Goal: Contribute content: Contribute content

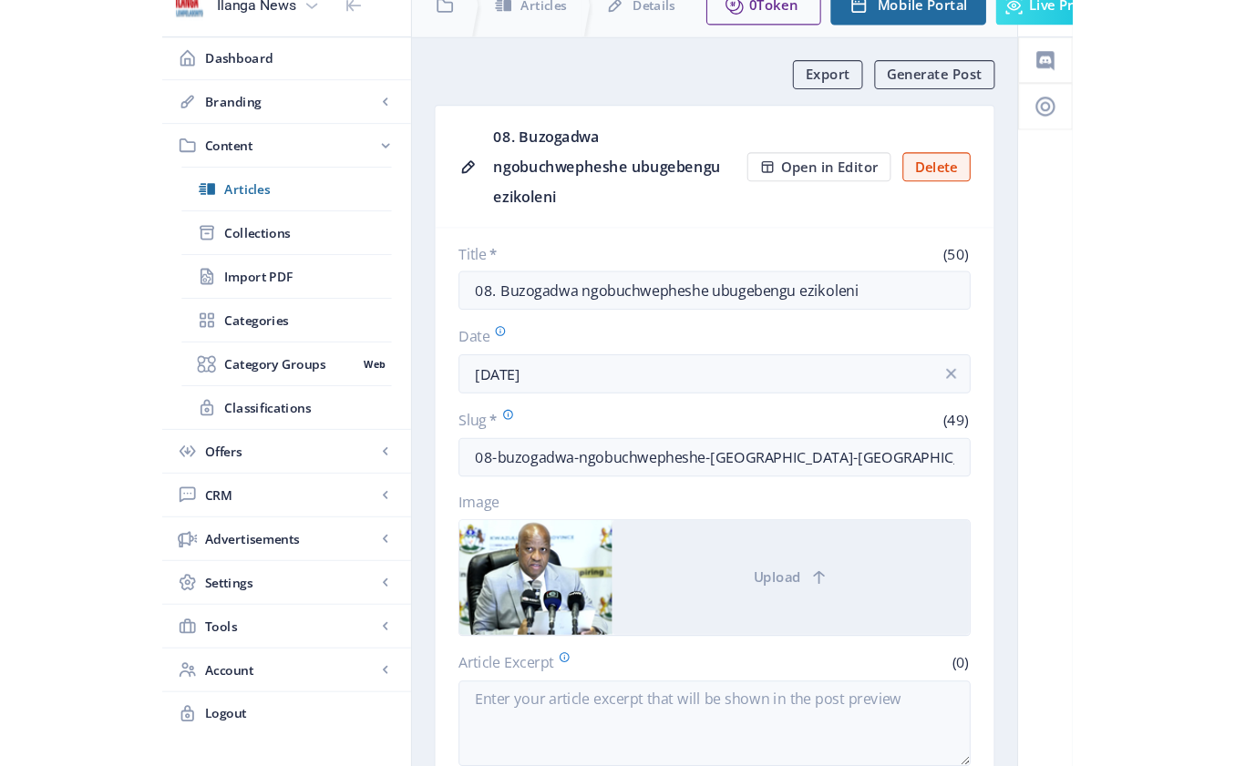
scroll to position [24, 0]
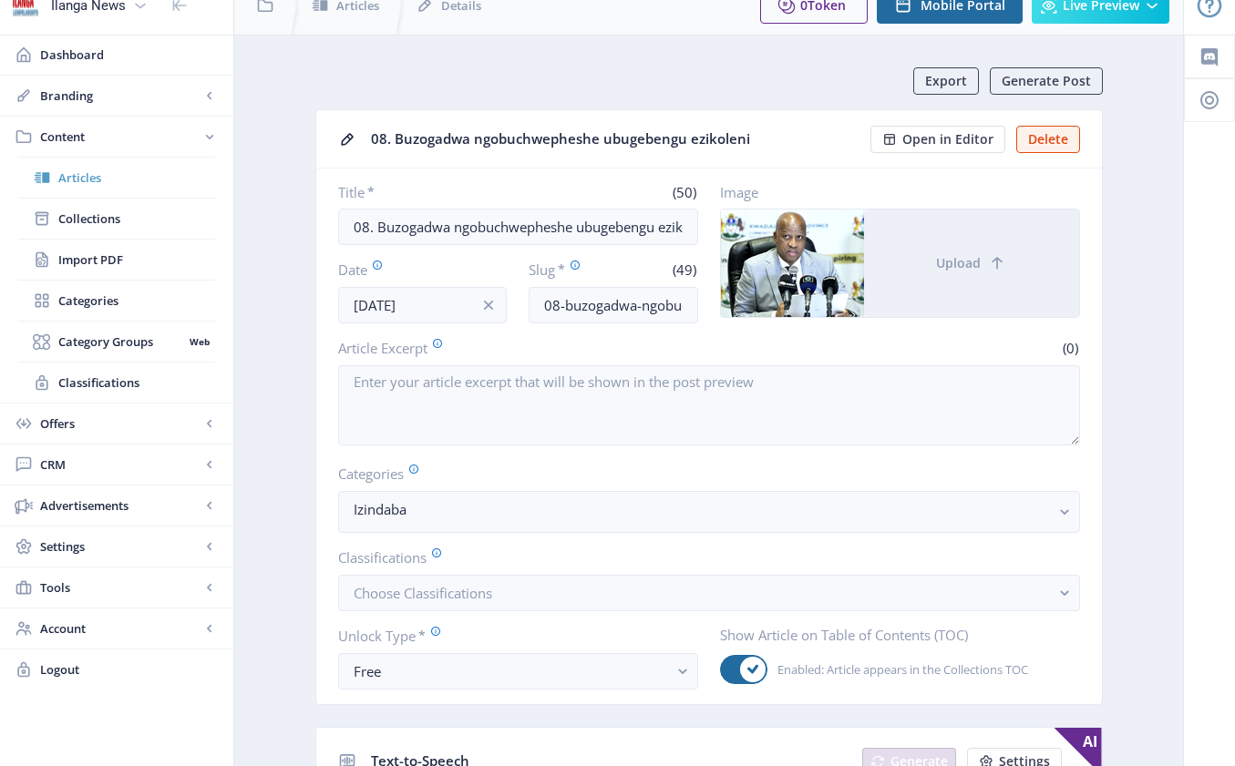
click at [101, 184] on span "Articles" at bounding box center [136, 178] width 157 height 18
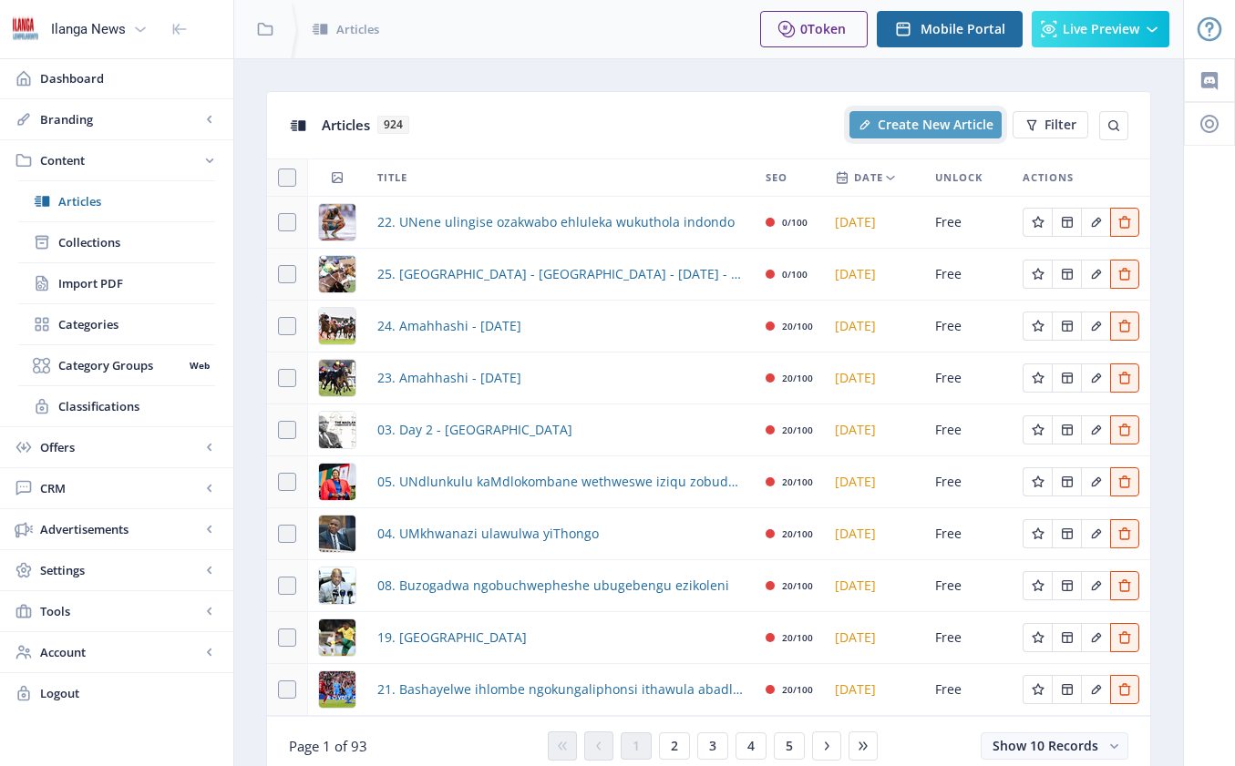
click at [853, 132] on span "Create New Article" at bounding box center [936, 125] width 116 height 15
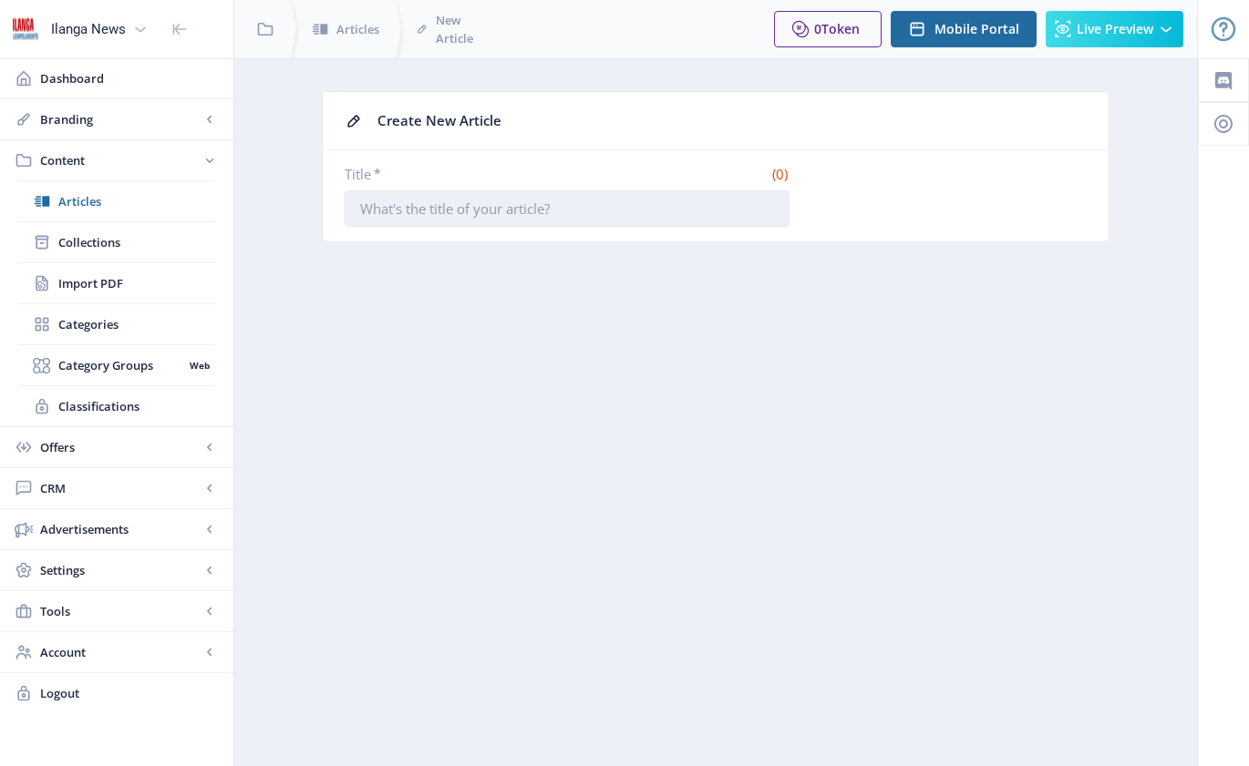
click at [412, 205] on input "Title *" at bounding box center [566, 208] width 445 height 36
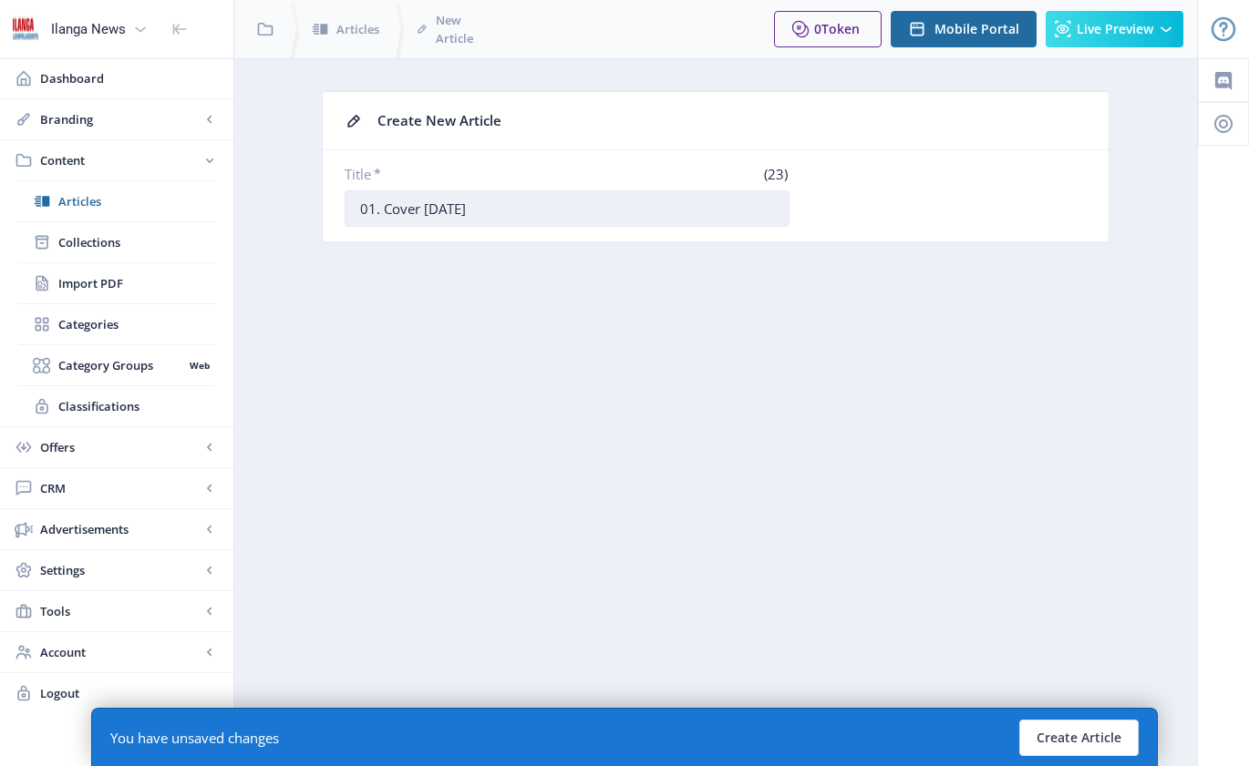
drag, startPoint x: 384, startPoint y: 208, endPoint x: 419, endPoint y: 207, distance: 35.6
click at [419, 207] on input "01. Cover [DATE]" at bounding box center [566, 208] width 445 height 36
drag, startPoint x: 402, startPoint y: 208, endPoint x: 430, endPoint y: 206, distance: 28.3
click at [430, 206] on input "01. 18 [DATE]" at bounding box center [566, 208] width 445 height 36
drag, startPoint x: 478, startPoint y: 208, endPoint x: 488, endPoint y: 205, distance: 10.4
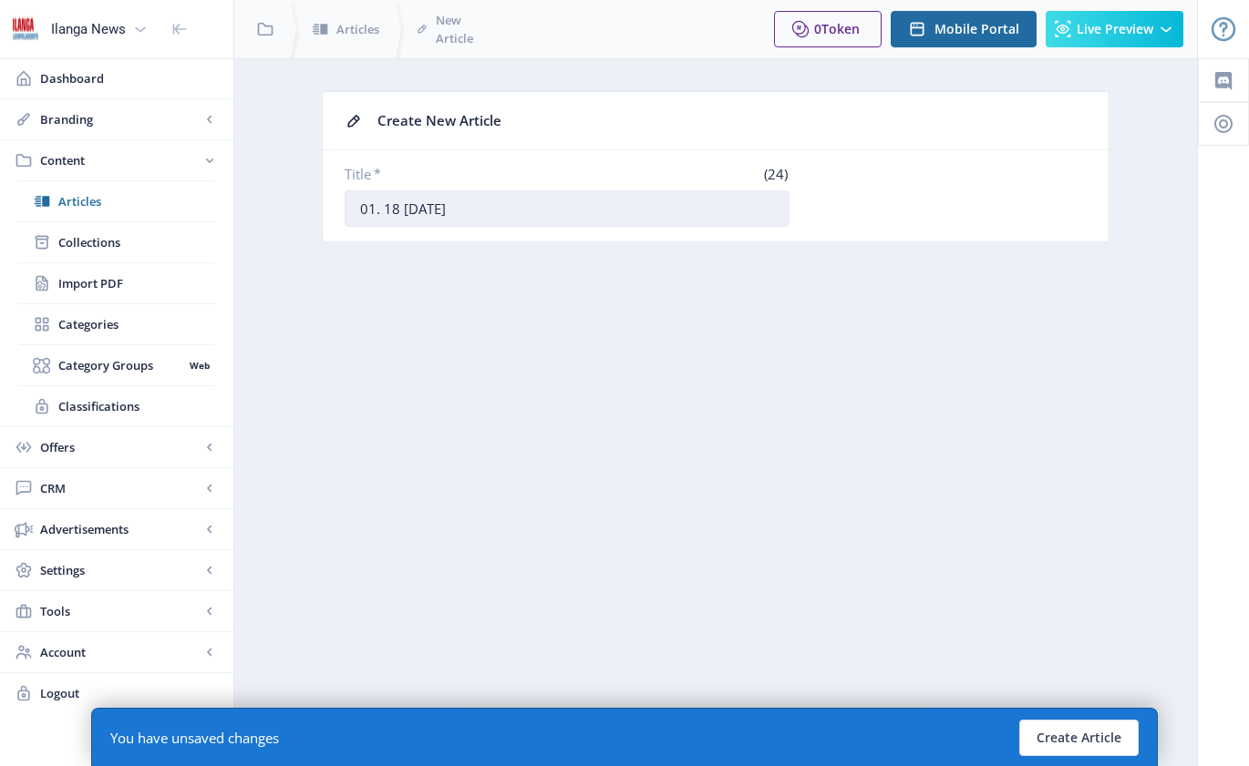
click at [488, 205] on input "01. 18 [DATE]" at bounding box center [566, 208] width 445 height 36
click at [398, 205] on input "01. [DATE]" at bounding box center [566, 208] width 445 height 36
type input "01. [DATE]"
click at [853, 718] on button "Create Article" at bounding box center [1078, 738] width 119 height 36
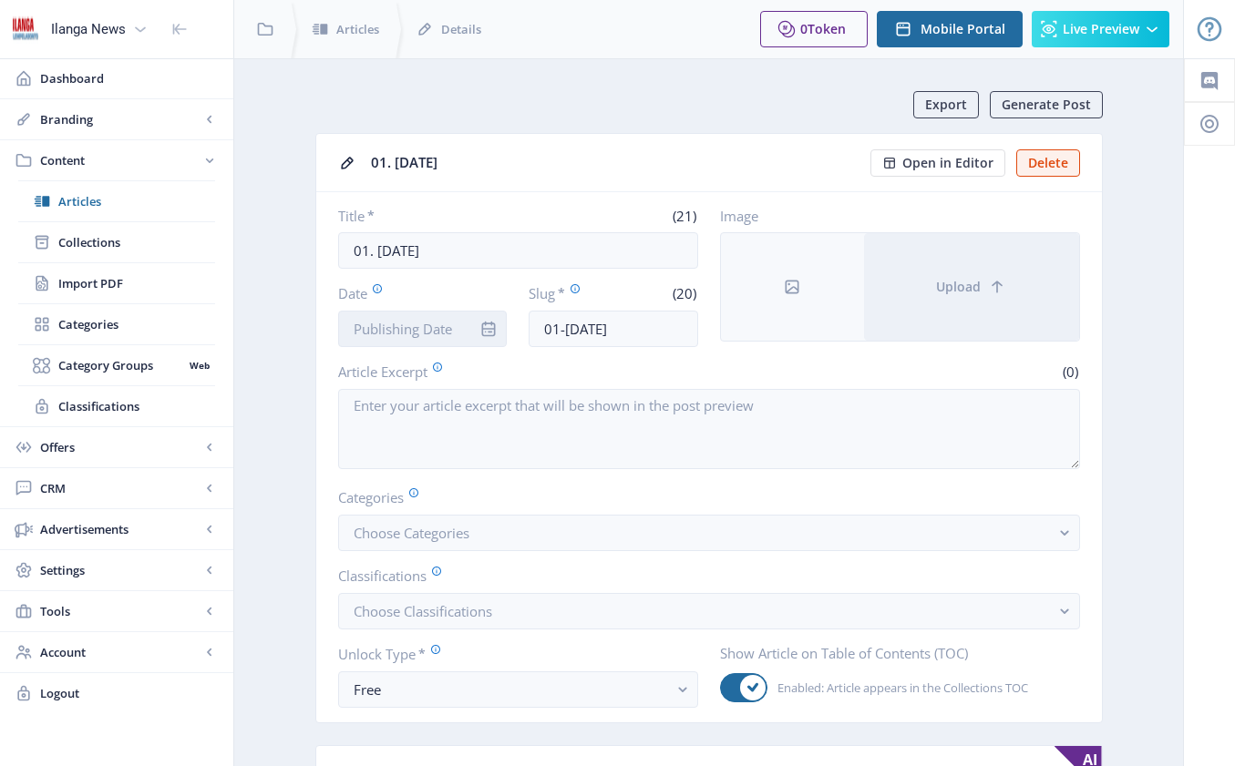
click at [462, 327] on input "Date" at bounding box center [423, 329] width 170 height 36
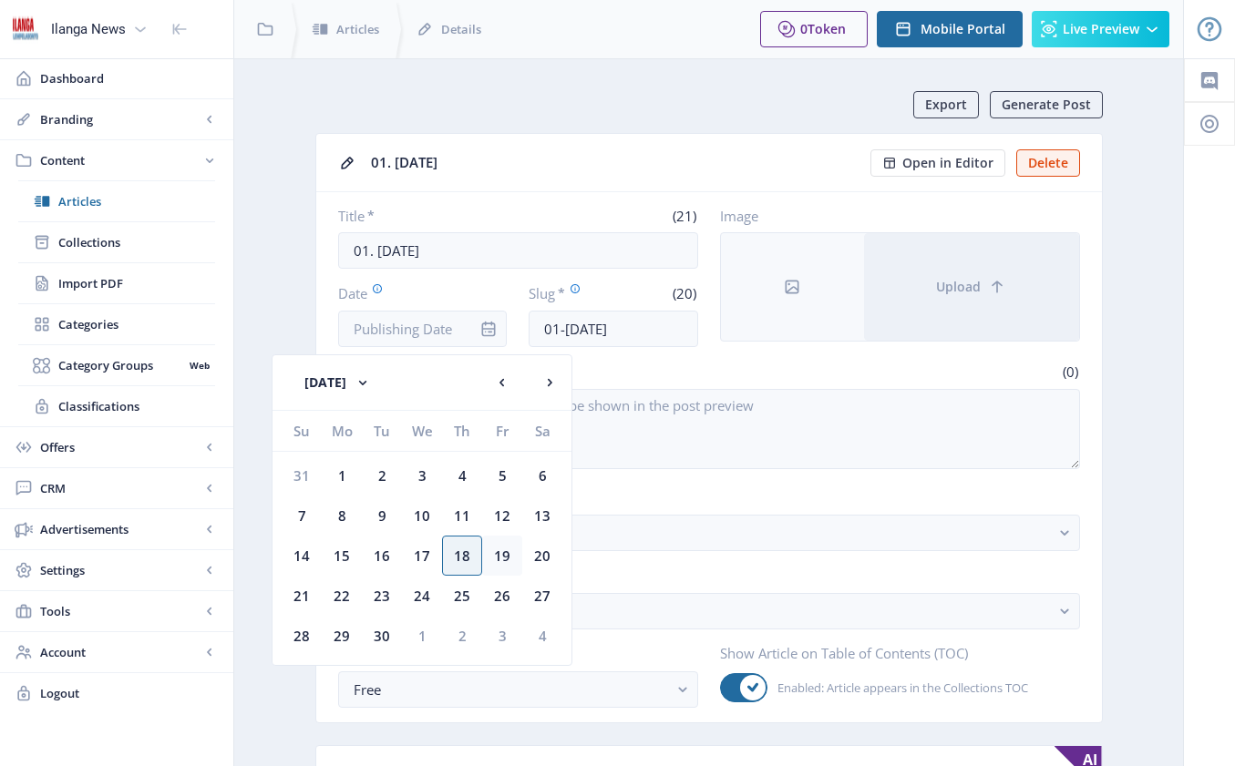
click at [505, 553] on div "19" at bounding box center [502, 556] width 40 height 40
type input "[DATE]"
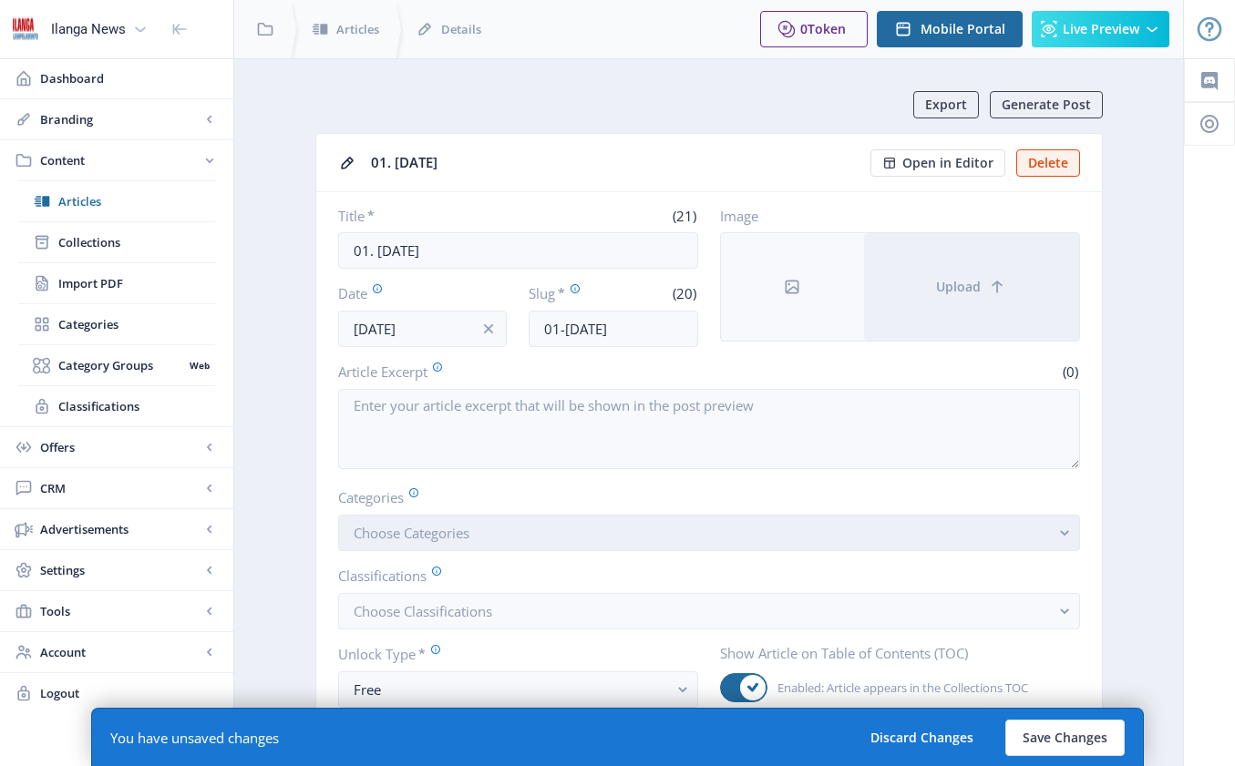
click at [420, 533] on span "Choose Categories" at bounding box center [412, 533] width 116 height 18
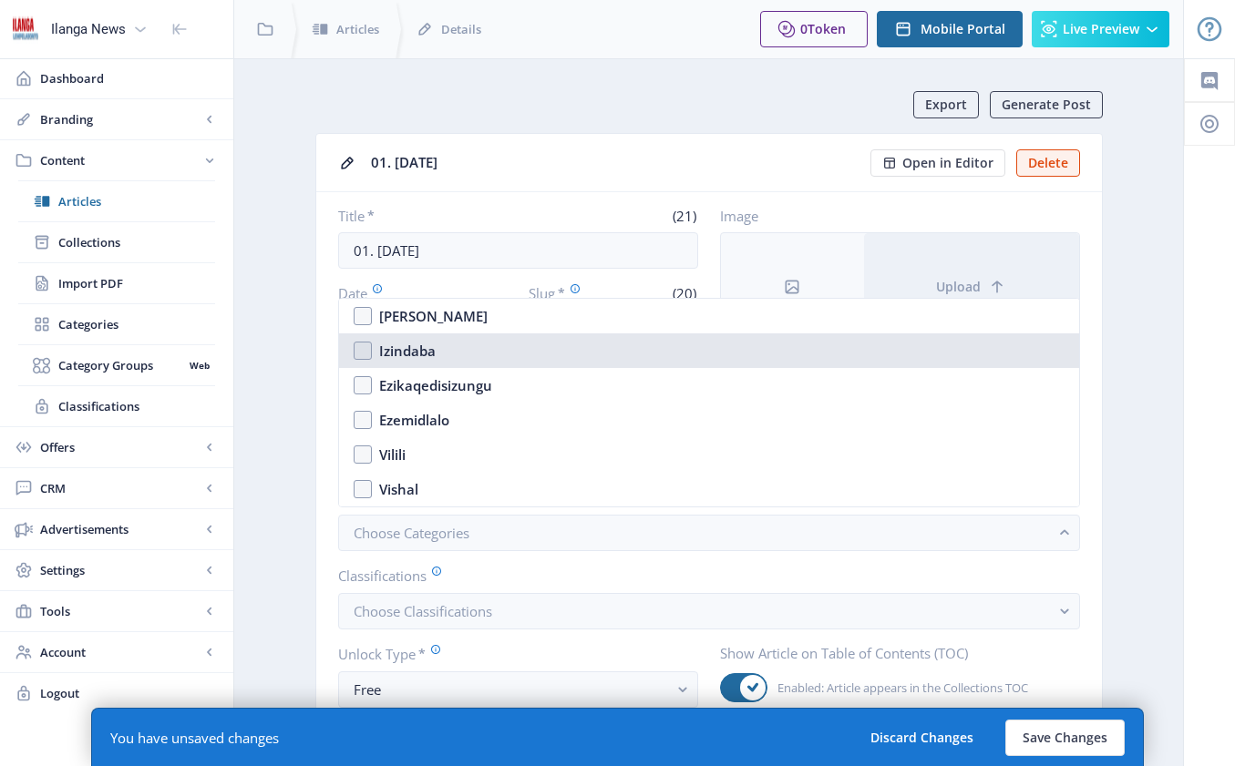
click at [372, 355] on nb-option "Izindaba" at bounding box center [709, 351] width 740 height 35
checkbox input "true"
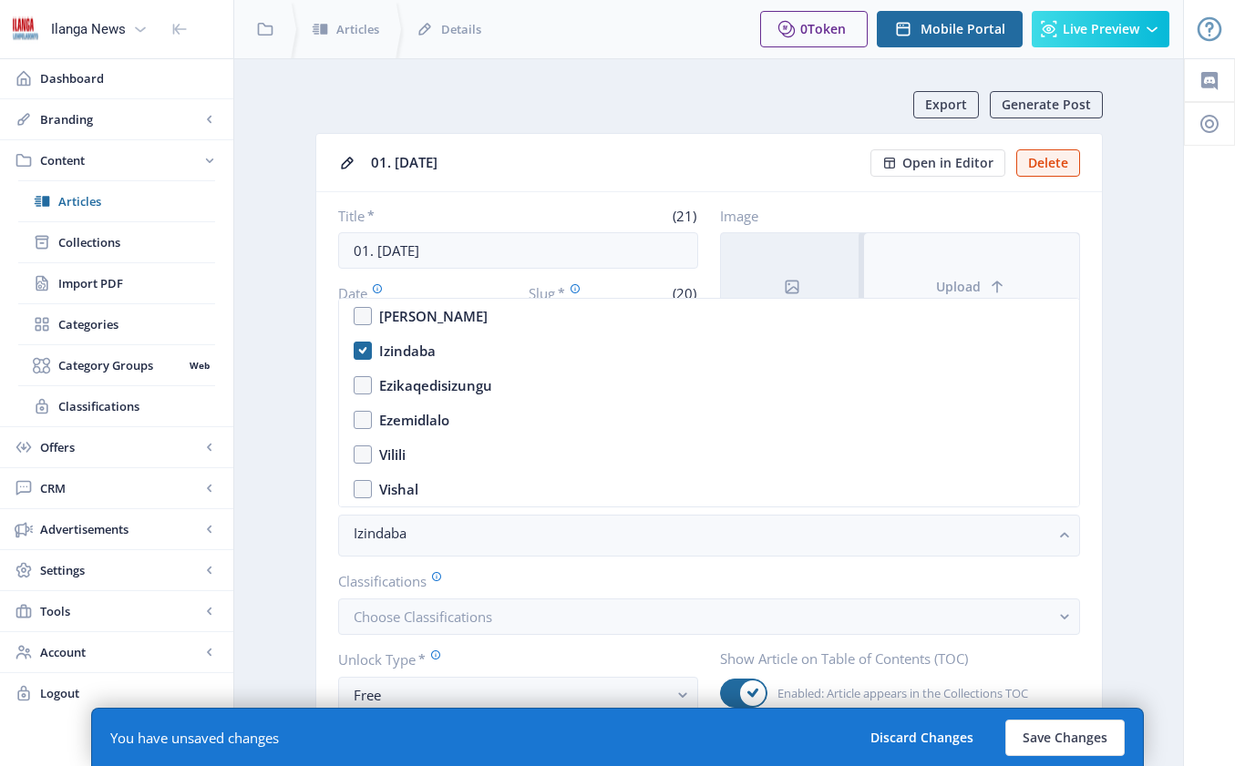
click at [853, 272] on button "Upload" at bounding box center [971, 287] width 215 height 108
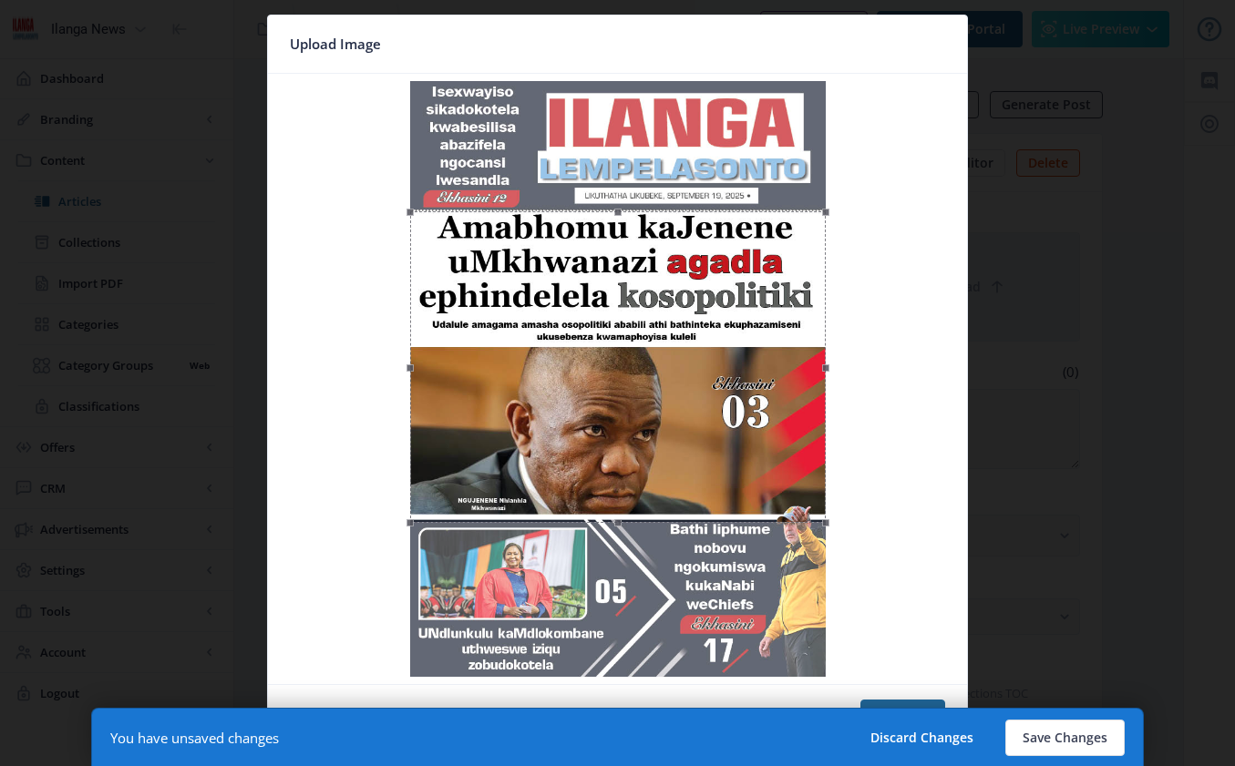
drag, startPoint x: 705, startPoint y: 293, endPoint x: 696, endPoint y: 423, distance: 130.6
click at [696, 423] on div at bounding box center [618, 367] width 416 height 312
click at [853, 701] on button "Confirm" at bounding box center [902, 718] width 85 height 36
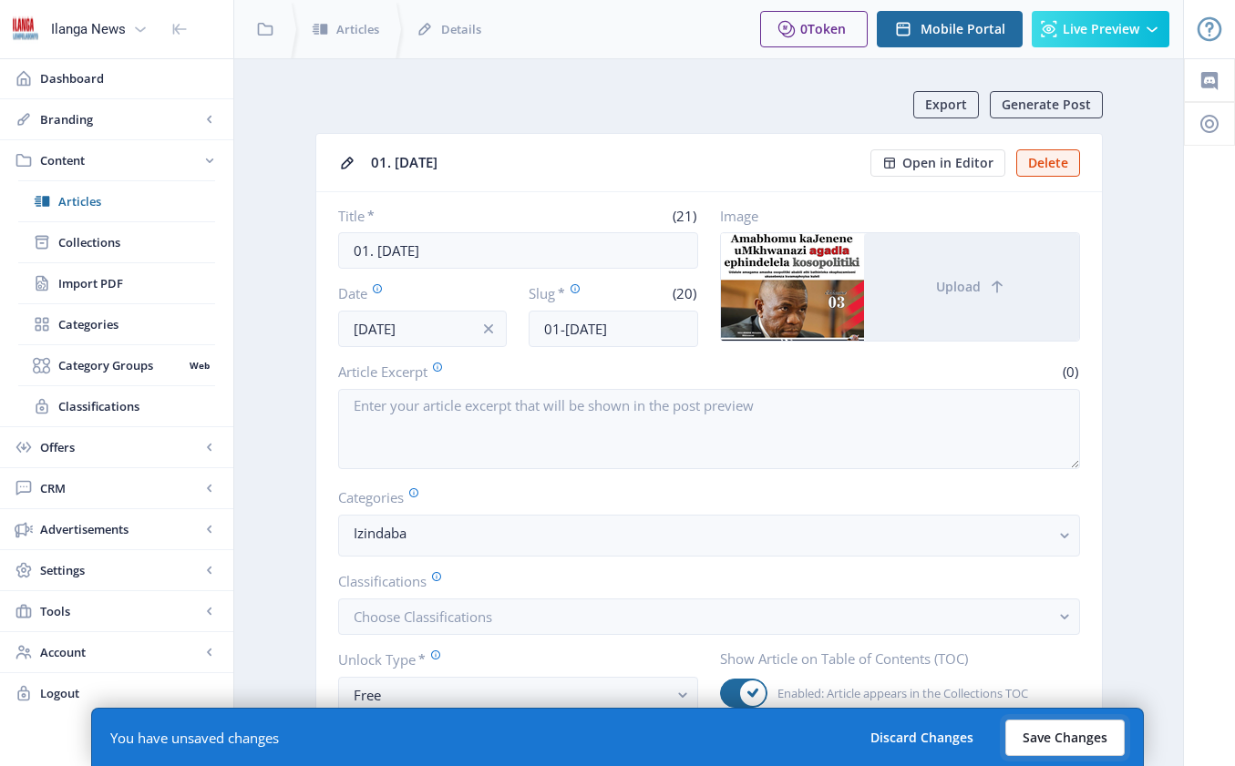
click at [853, 718] on button "Save Changes" at bounding box center [1064, 738] width 119 height 36
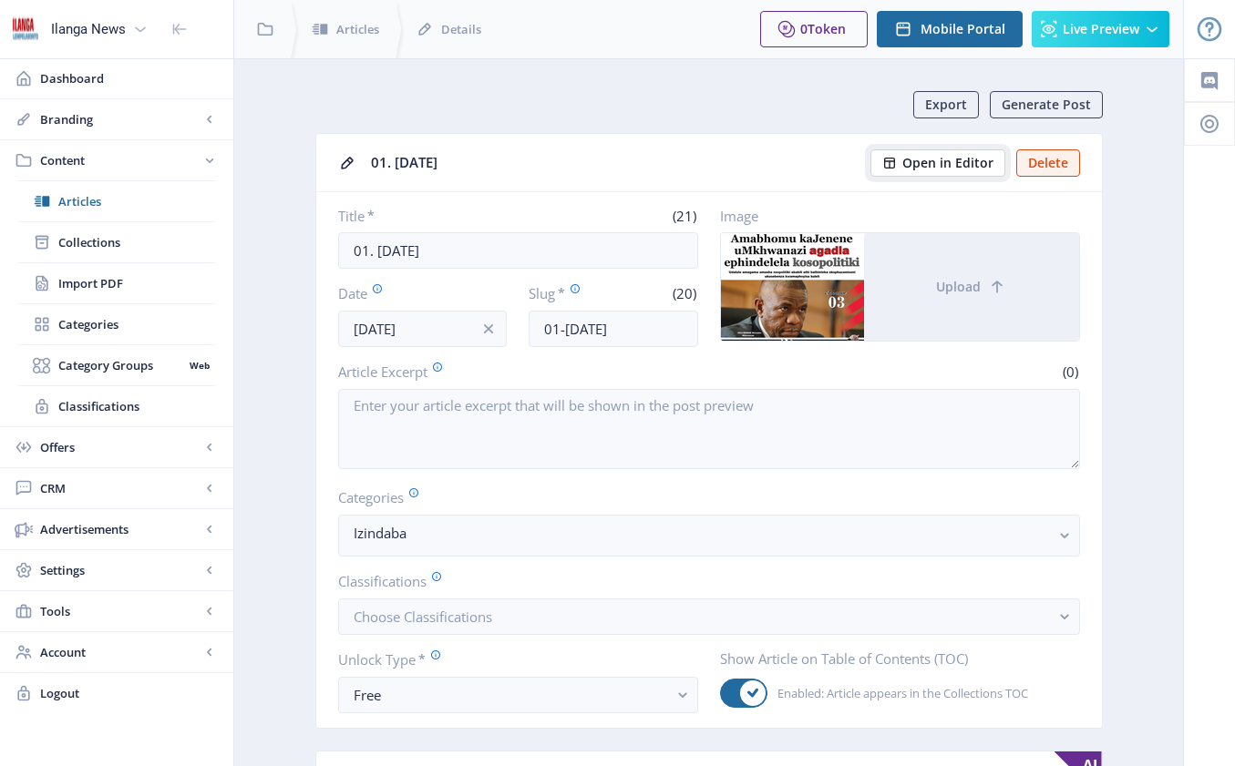
click at [853, 163] on span "Open in Editor" at bounding box center [947, 163] width 91 height 15
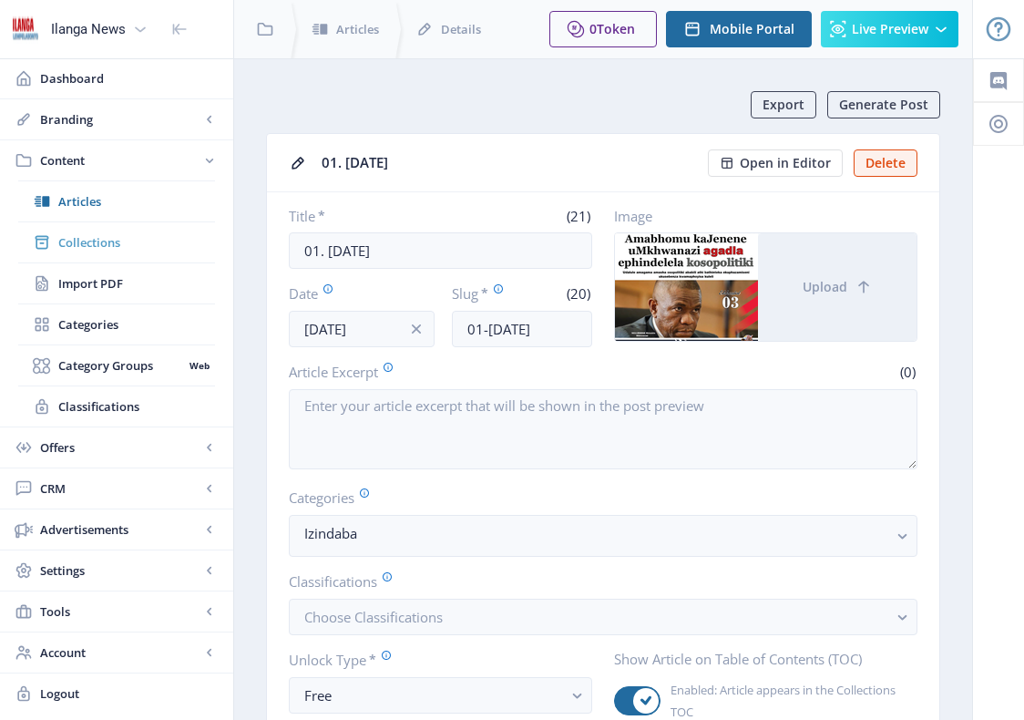
click at [92, 242] on span "Collections" at bounding box center [136, 242] width 157 height 18
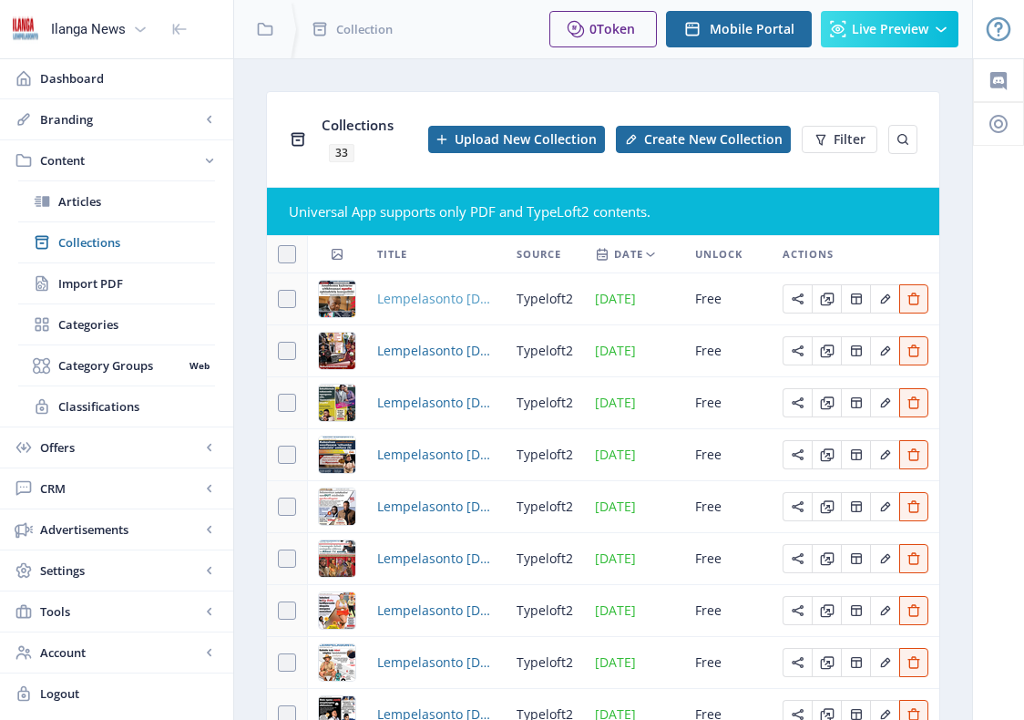
click at [417, 301] on span "Lempelasonto [DATE]" at bounding box center [436, 299] width 118 height 22
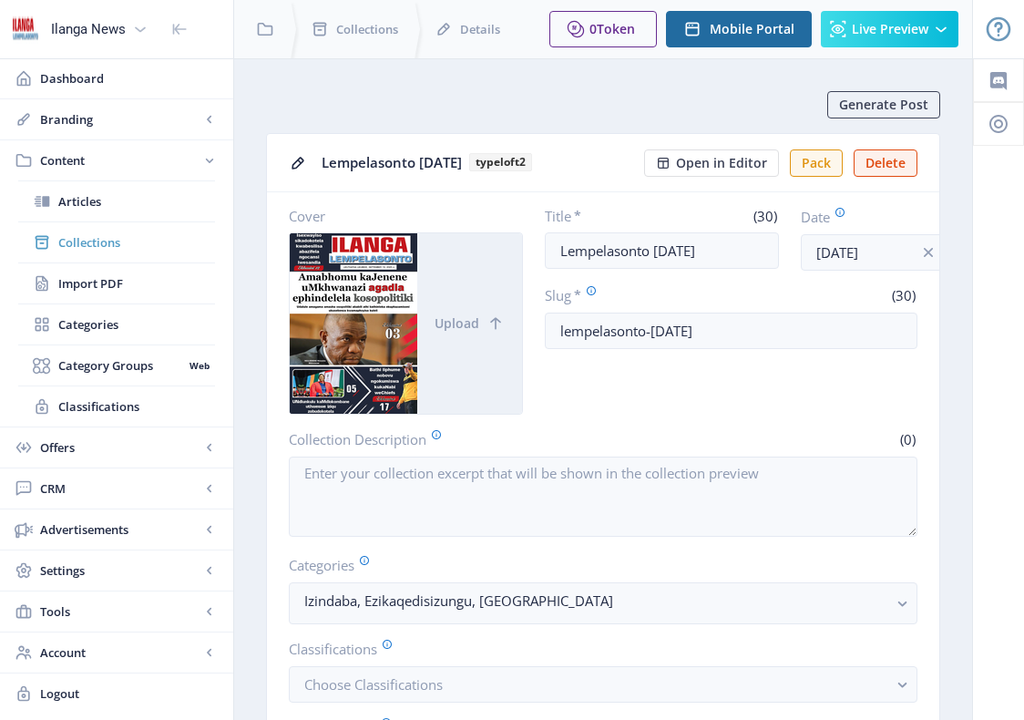
click at [84, 242] on span "Collections" at bounding box center [136, 242] width 157 height 18
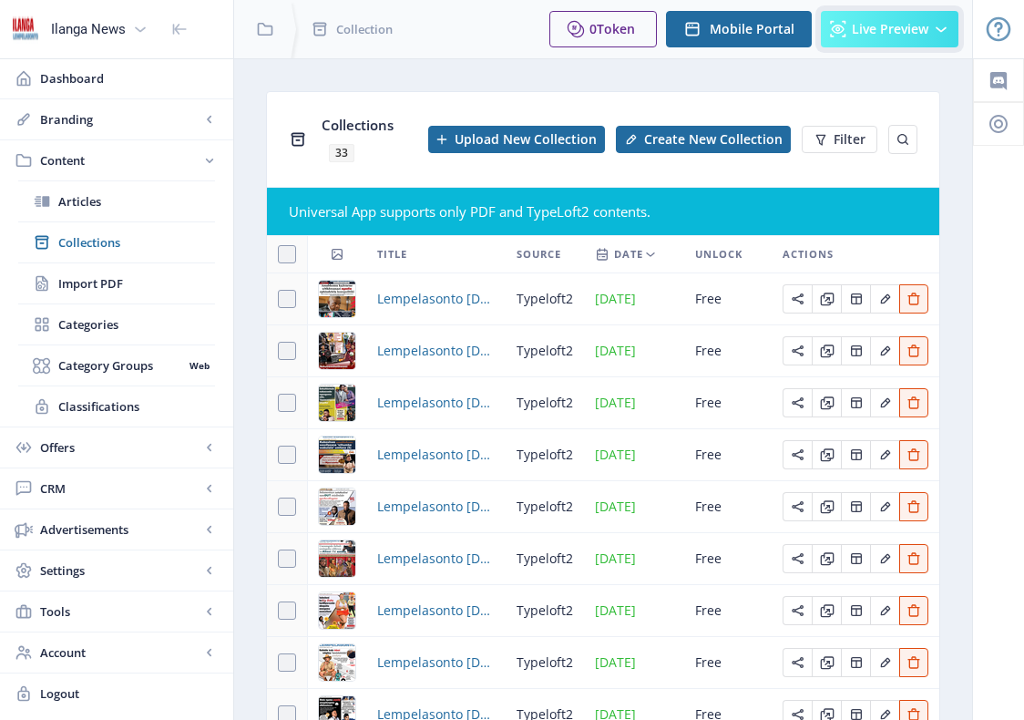
click at [853, 32] on span "Live Preview" at bounding box center [890, 29] width 77 height 15
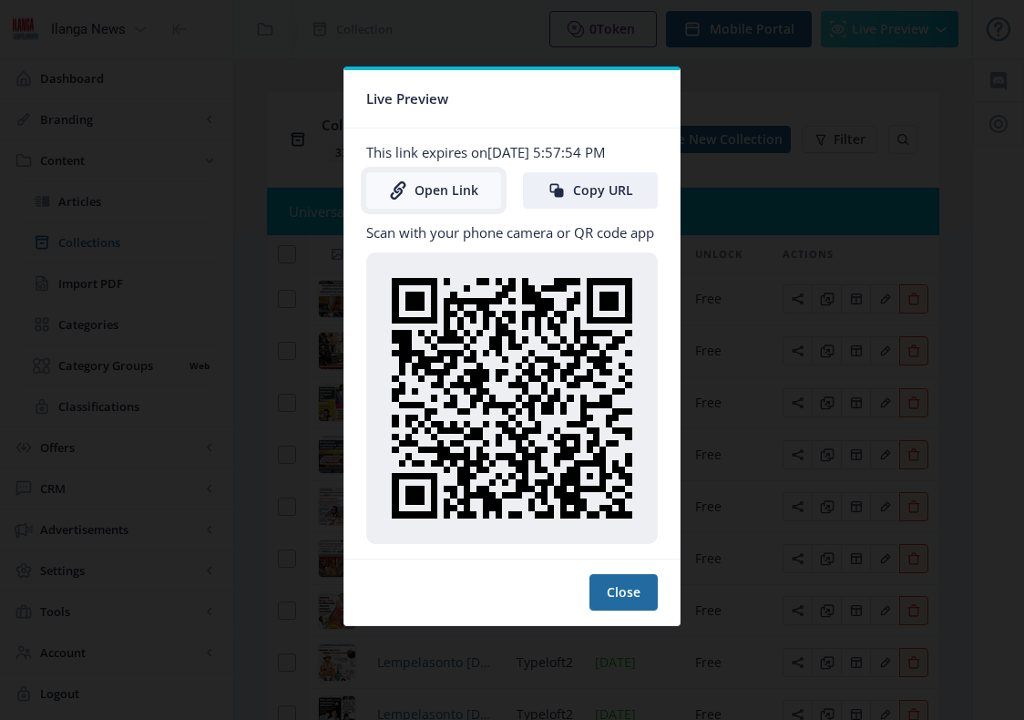
click at [451, 191] on link "Open Link" at bounding box center [433, 190] width 135 height 36
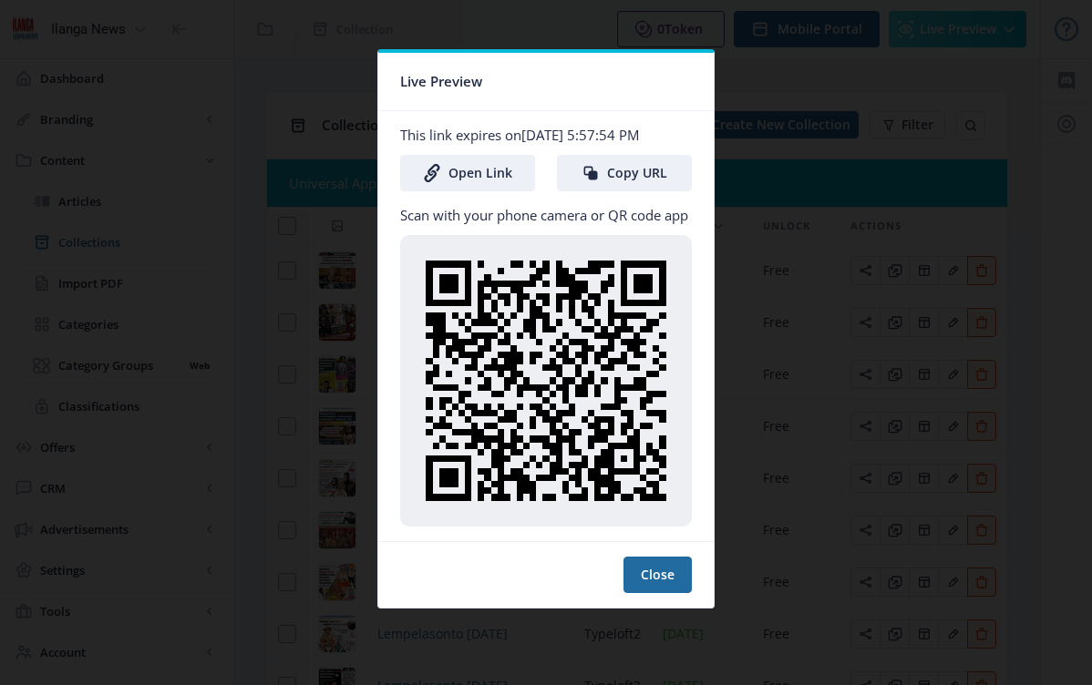
click at [853, 208] on div at bounding box center [546, 342] width 1092 height 685
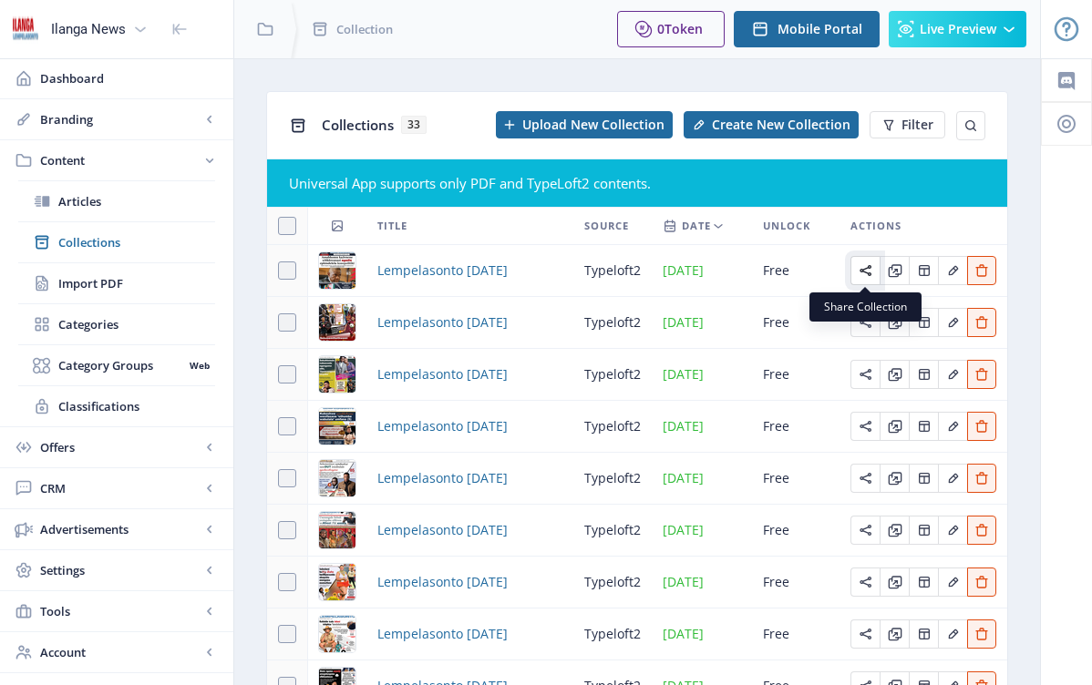
click at [853, 269] on icon "Edit page" at bounding box center [865, 270] width 15 height 15
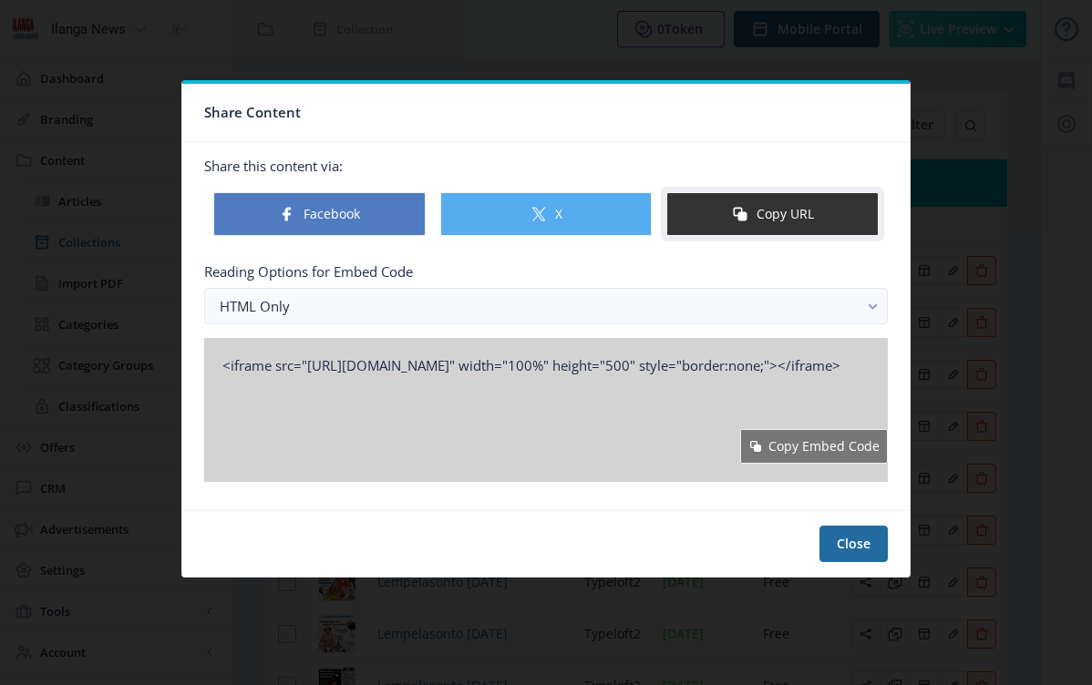
click at [808, 221] on button "Copy URL" at bounding box center [772, 214] width 212 height 44
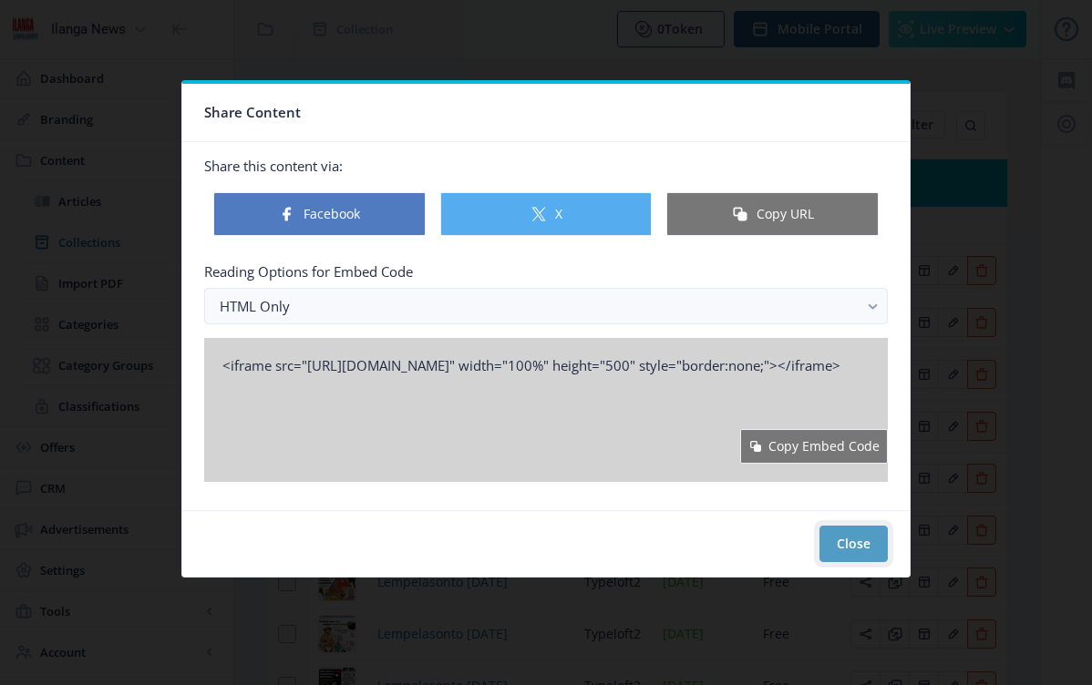
click at [844, 539] on button "Close" at bounding box center [853, 544] width 68 height 36
